Goal: Information Seeking & Learning: Learn about a topic

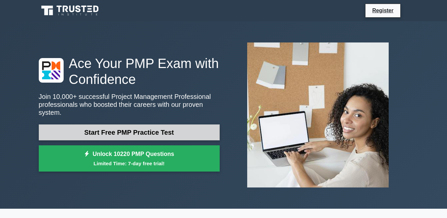
click at [116, 127] on link "Start Free PMP Practice Test" at bounding box center [129, 132] width 181 height 16
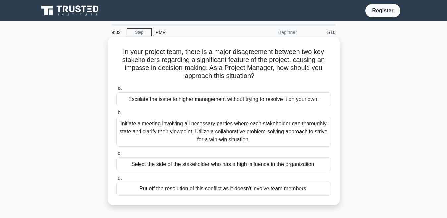
click at [229, 130] on div "Initiate a meeting involving all necessary parties where each stakeholder can t…" at bounding box center [223, 132] width 215 height 30
click at [116, 115] on input "b. Initiate a meeting involving all necessary parties where each stakeholder ca…" at bounding box center [116, 113] width 0 height 4
